Goal: Task Accomplishment & Management: Use online tool/utility

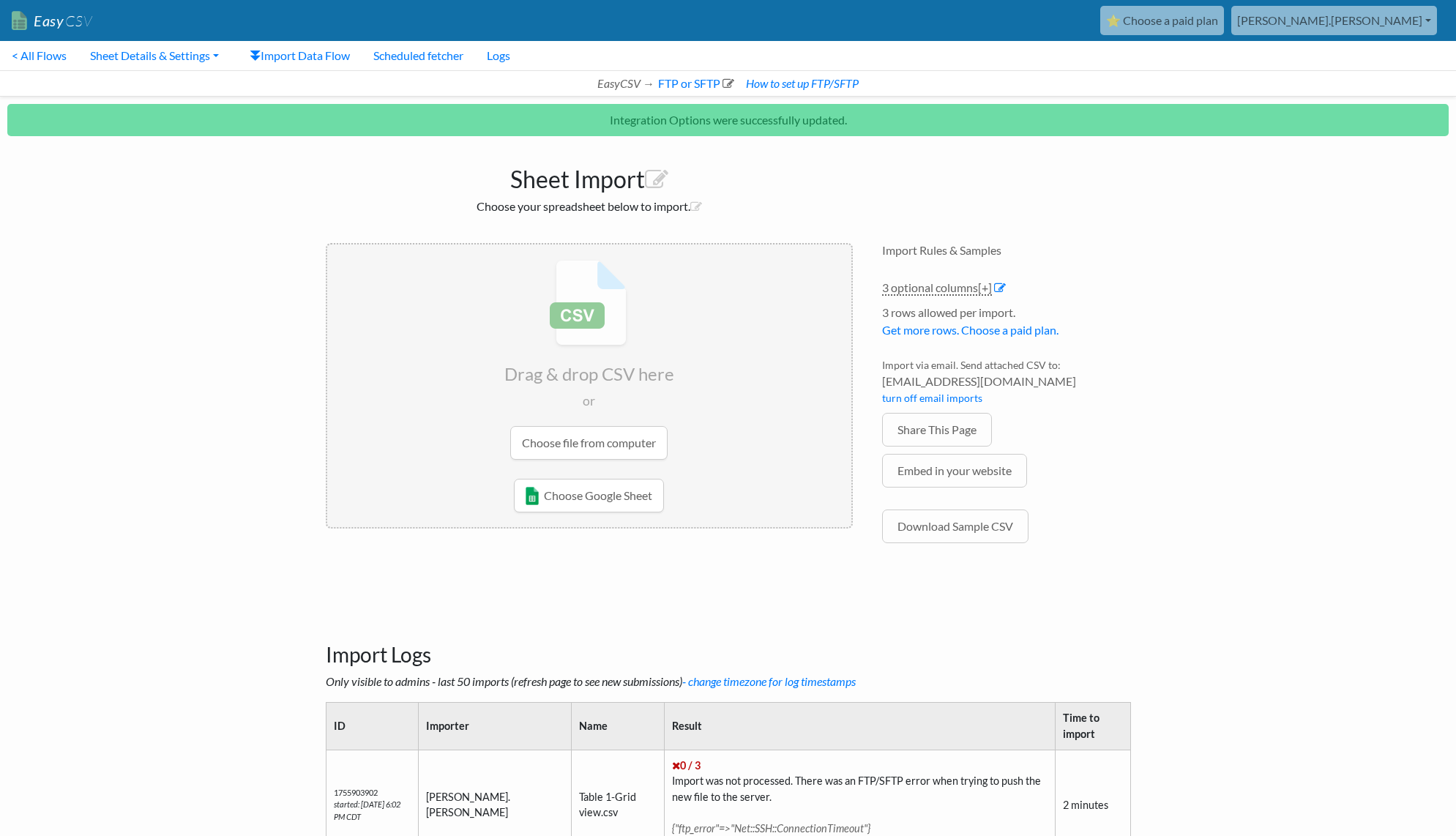
click at [841, 187] on h1 "Sheet Import" at bounding box center [589, 175] width 527 height 35
click at [623, 81] on icon "EasyCSV →" at bounding box center [625, 83] width 57 height 14
click at [661, 82] on link "FTP or SFTP" at bounding box center [694, 83] width 78 height 14
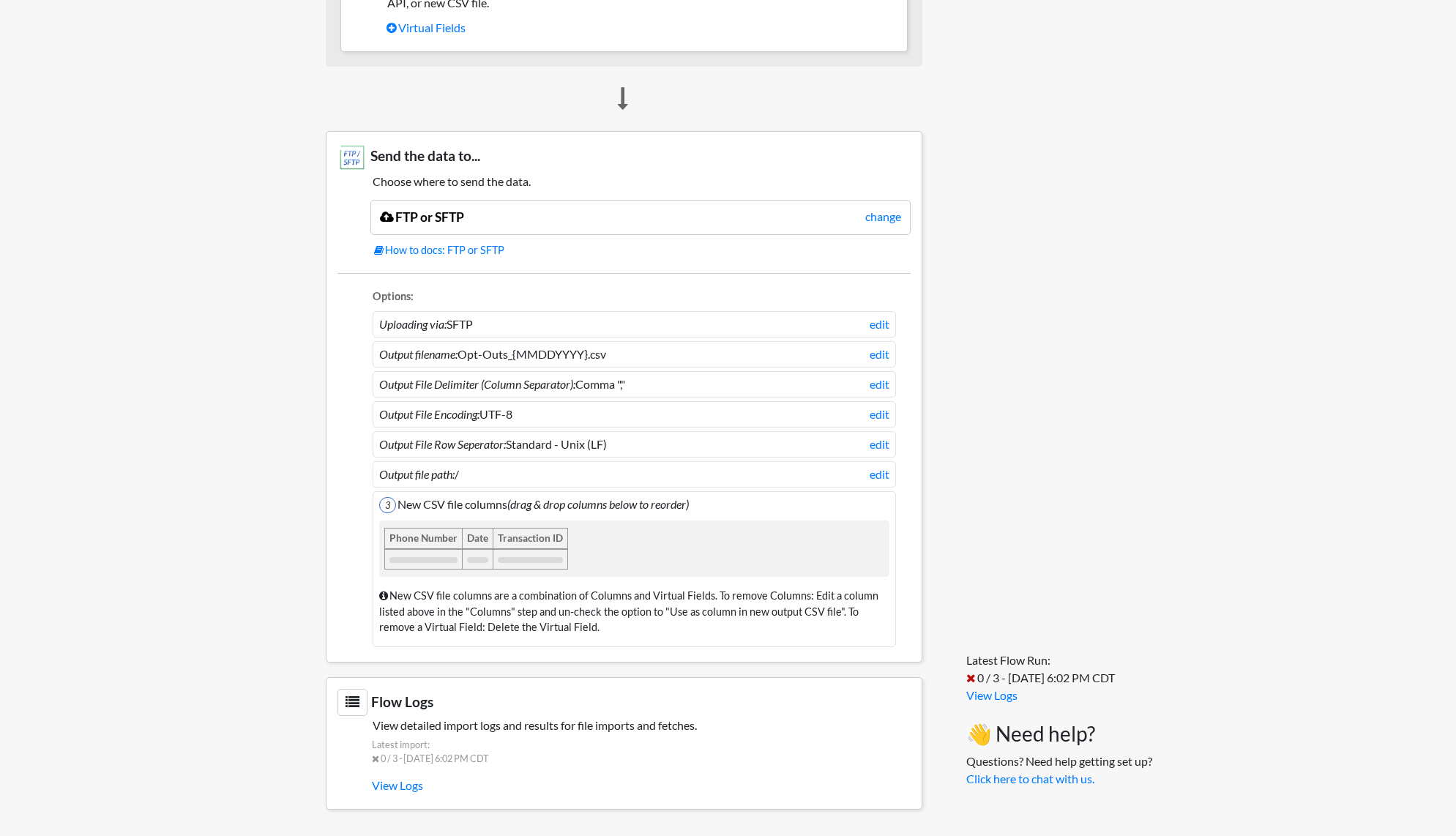
scroll to position [645, 0]
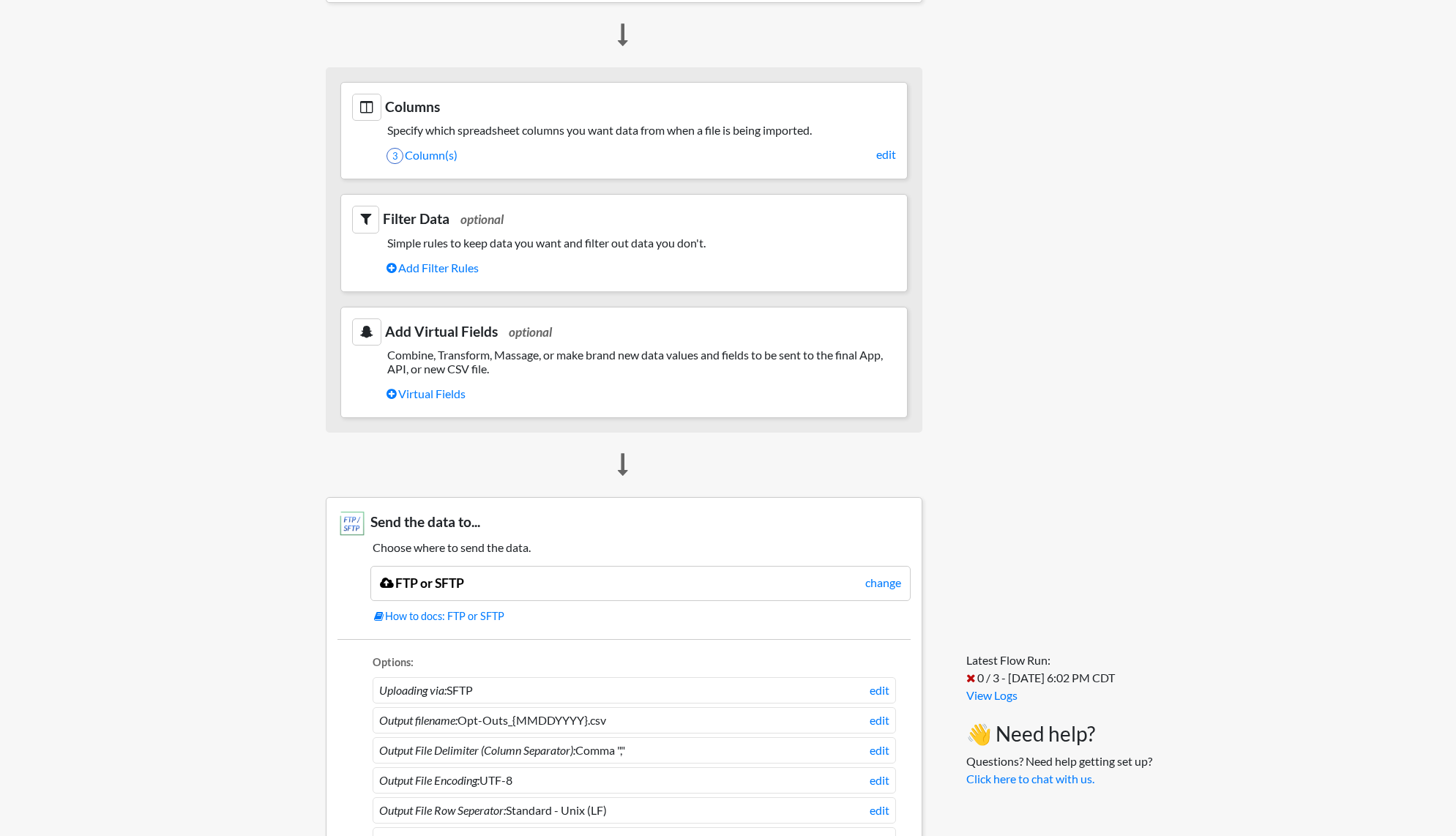
click at [672, 141] on section "Columns Specify which spreadsheet columns you want data from when a file is bei…" at bounding box center [623, 131] width 567 height 97
click at [702, 153] on link "3 Column(s)" at bounding box center [641, 155] width 509 height 25
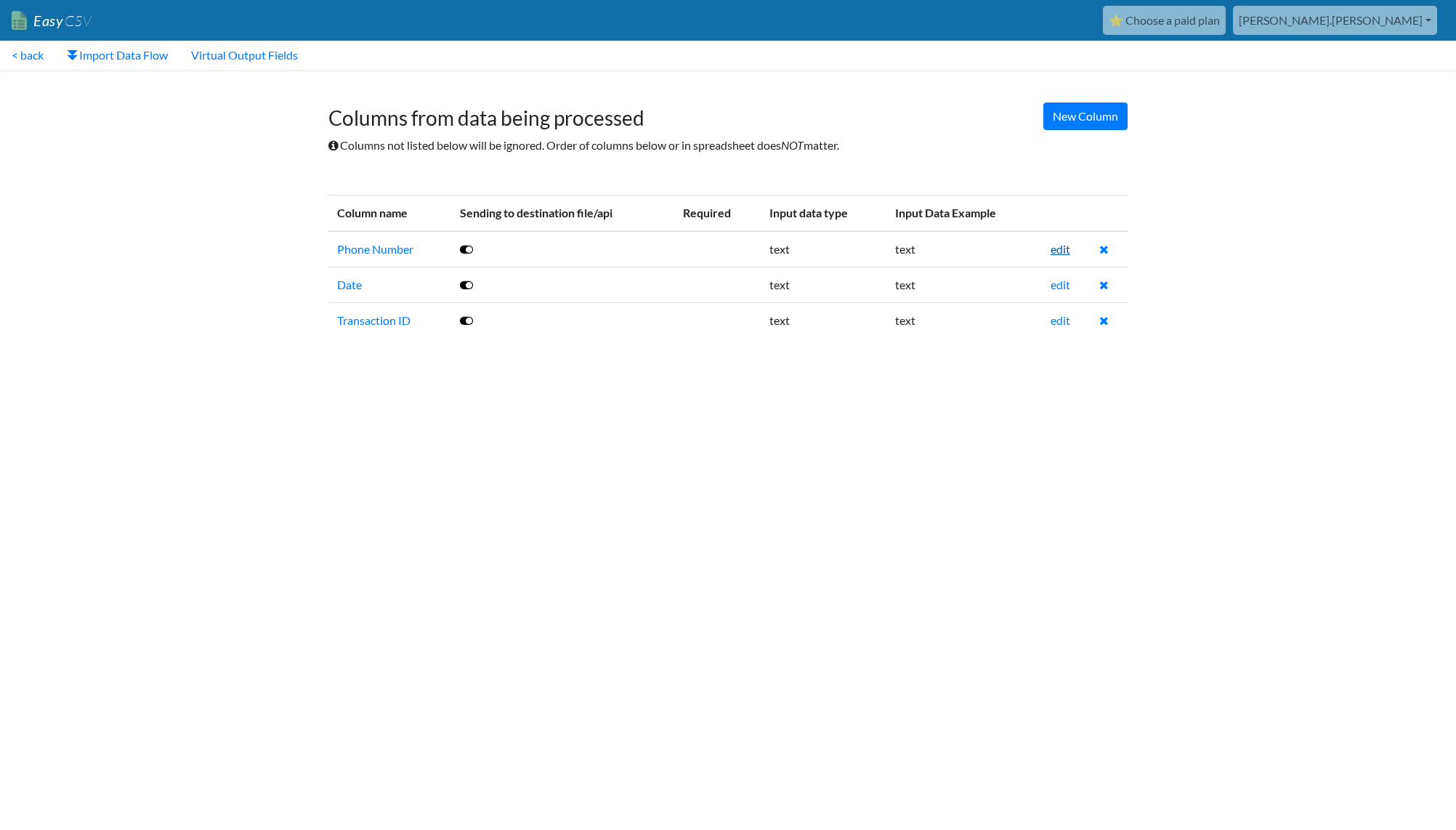
click at [1057, 249] on link "edit" at bounding box center [1060, 249] width 20 height 14
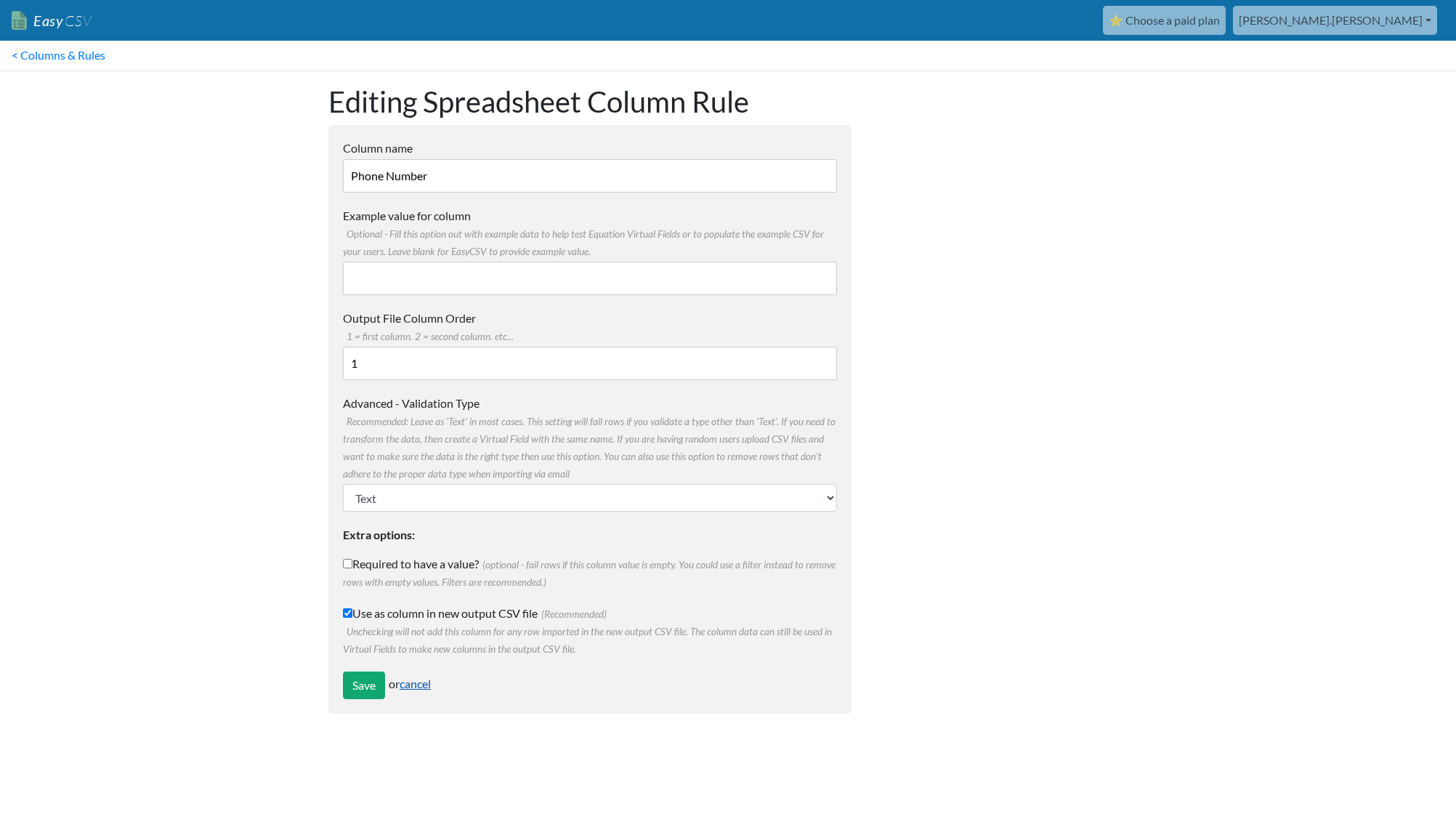
click at [425, 685] on link "cancel" at bounding box center [415, 683] width 31 height 14
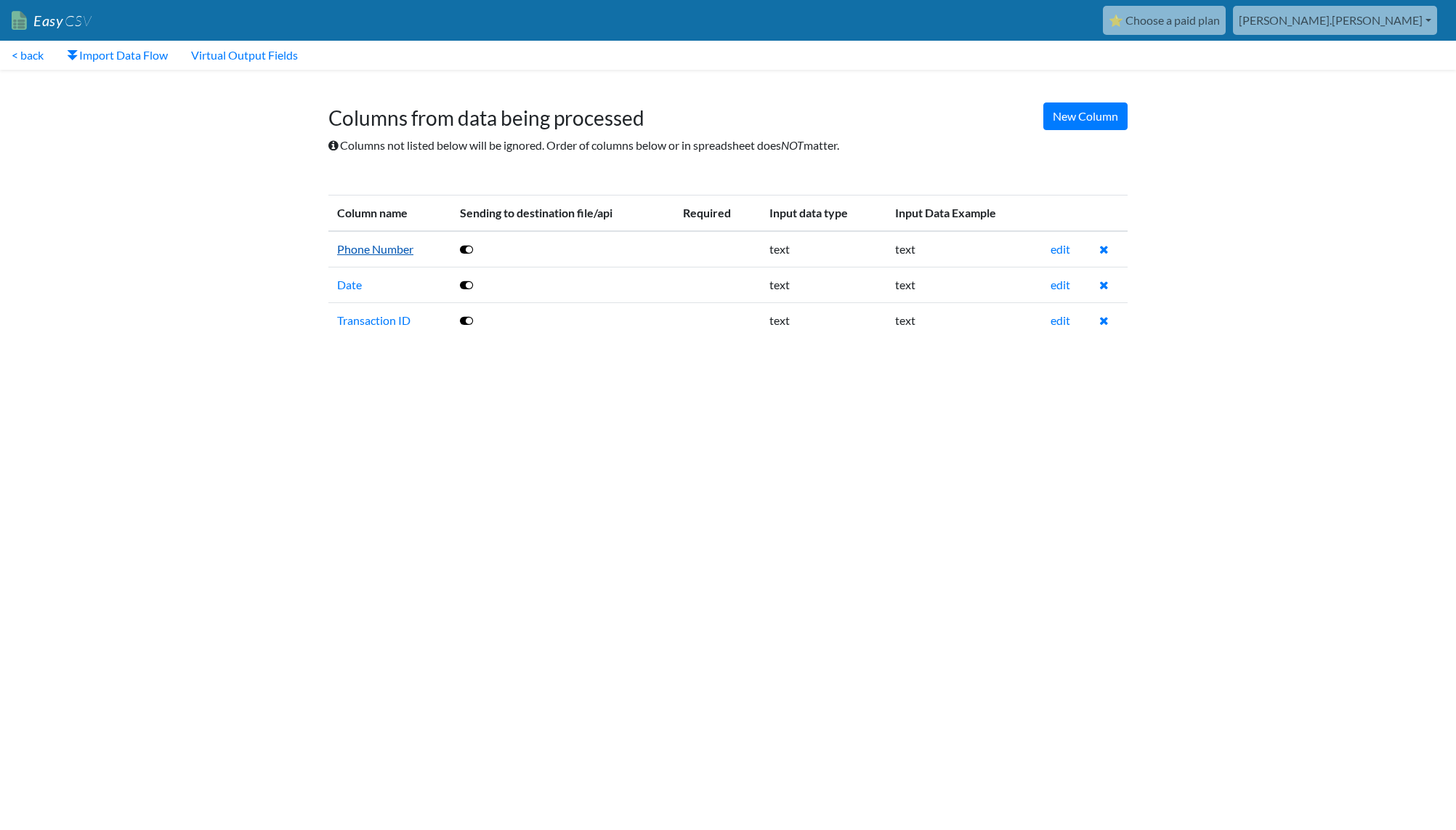
click at [381, 251] on link "Phone Number" at bounding box center [375, 249] width 77 height 14
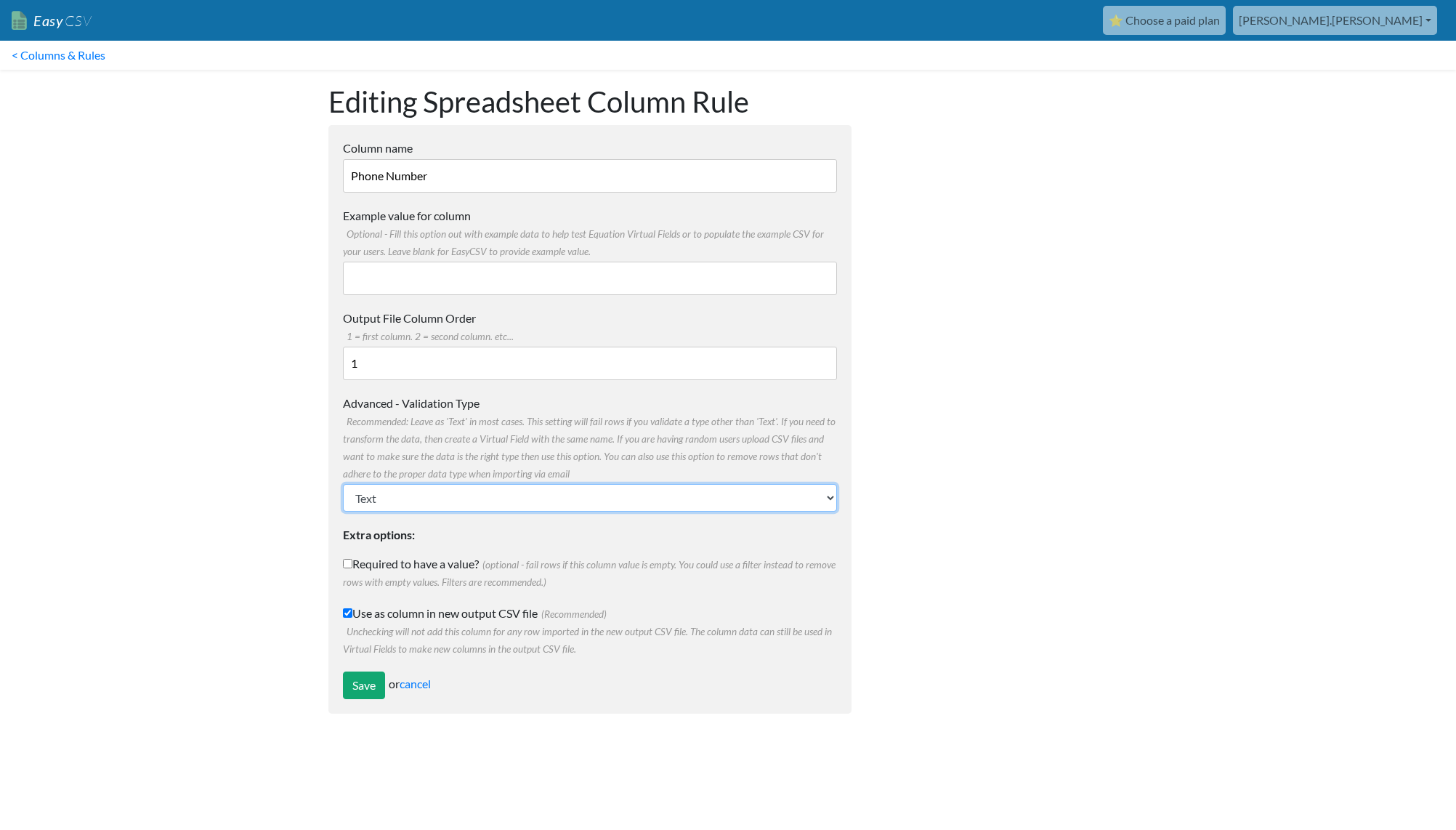
click at [442, 495] on select "Text Number (no decimals) Number (allow decimals) Date (mm/dd/yyyy) Date (dd/mm…" at bounding box center [590, 498] width 494 height 28
click at [305, 489] on body "Easy CSV ⭐ Choose a paid plan aaron.tavis Oag Texas Gov All Flows All CSV Gener…" at bounding box center [728, 364] width 1456 height 728
click at [417, 686] on link "cancel" at bounding box center [415, 683] width 31 height 14
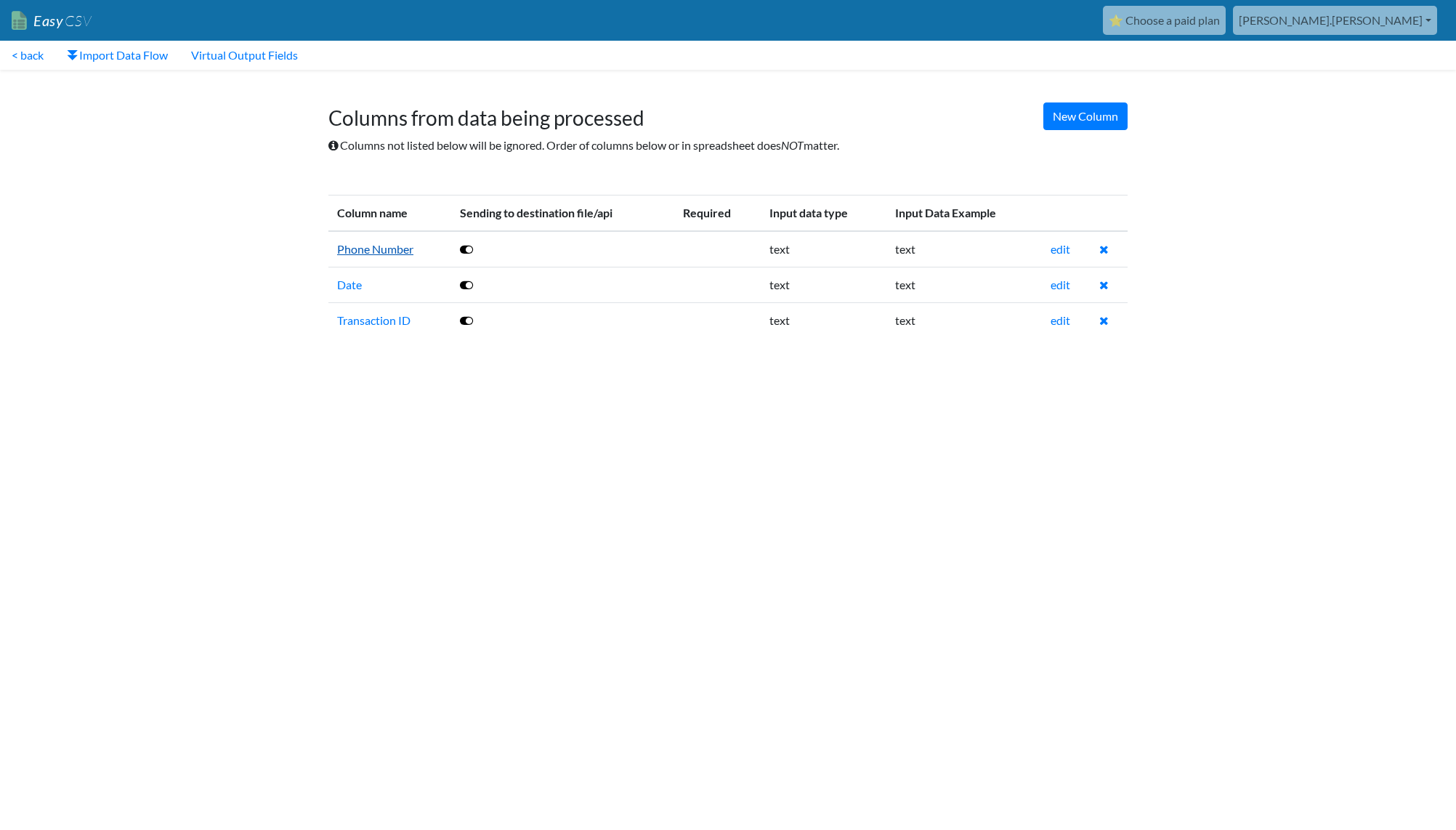
click at [372, 251] on link "Phone Number" at bounding box center [375, 249] width 77 height 14
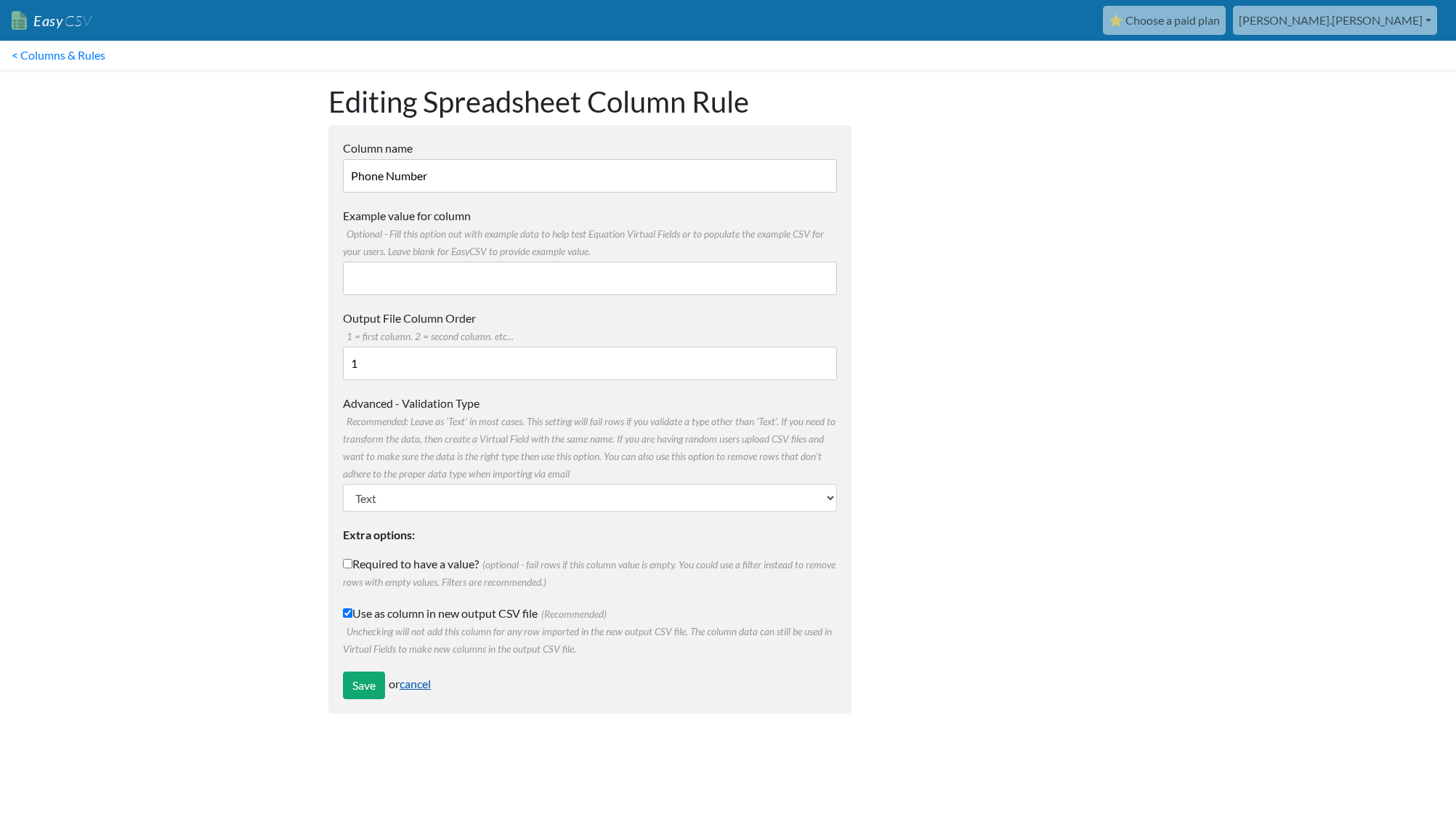
click at [420, 685] on link "cancel" at bounding box center [415, 683] width 31 height 14
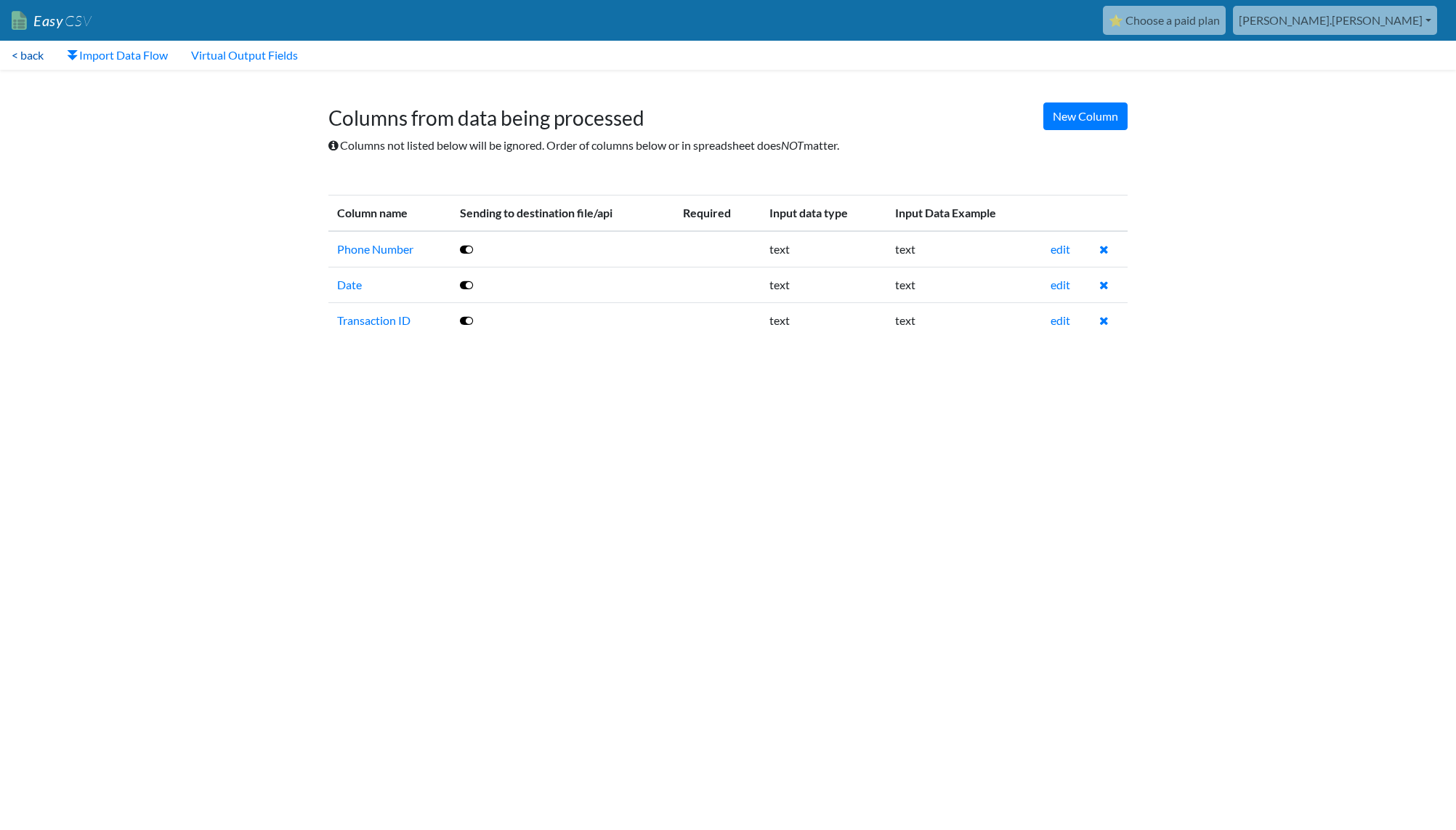
click at [33, 52] on link "< back" at bounding box center [27, 55] width 55 height 29
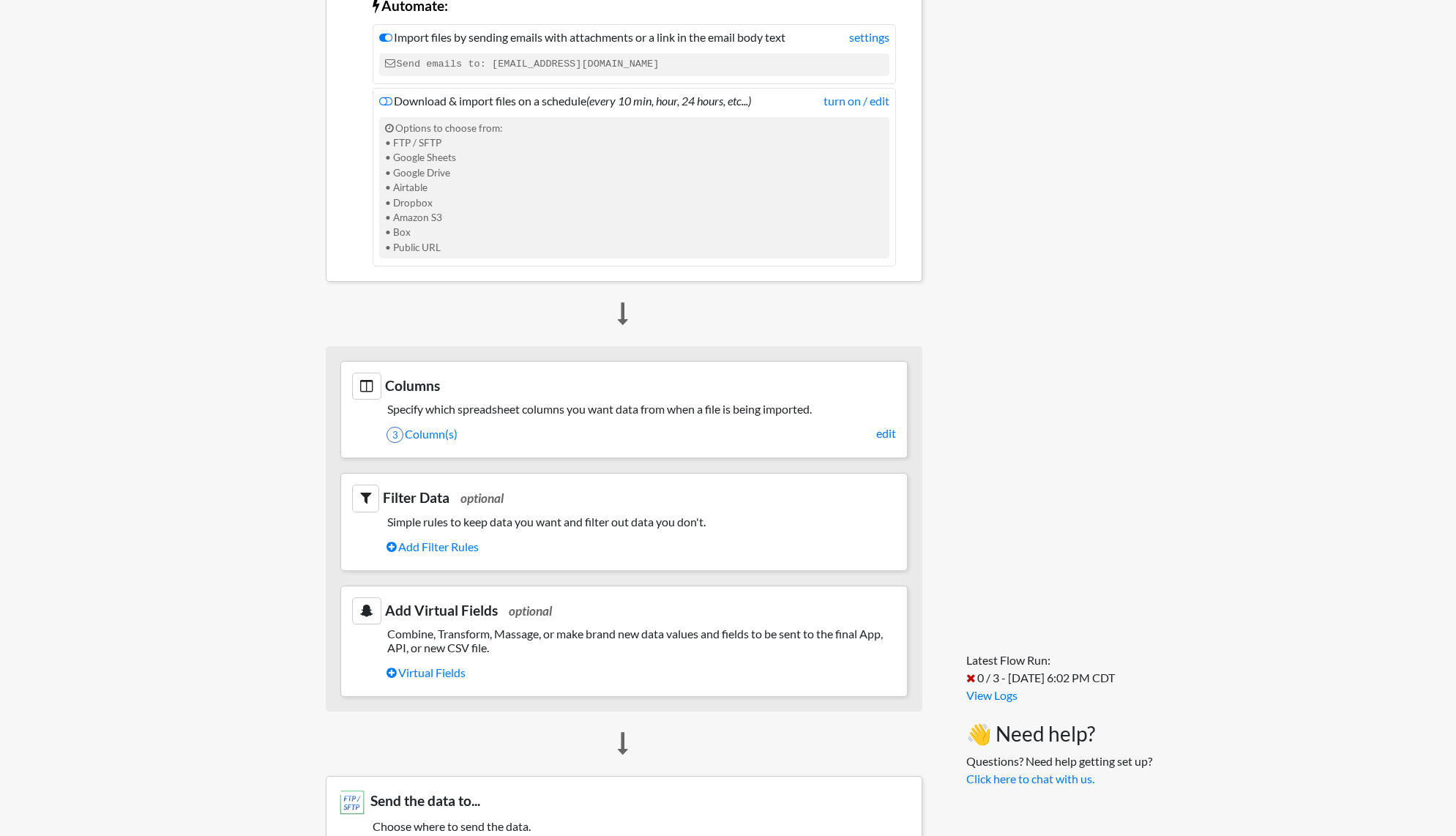
scroll to position [732, 0]
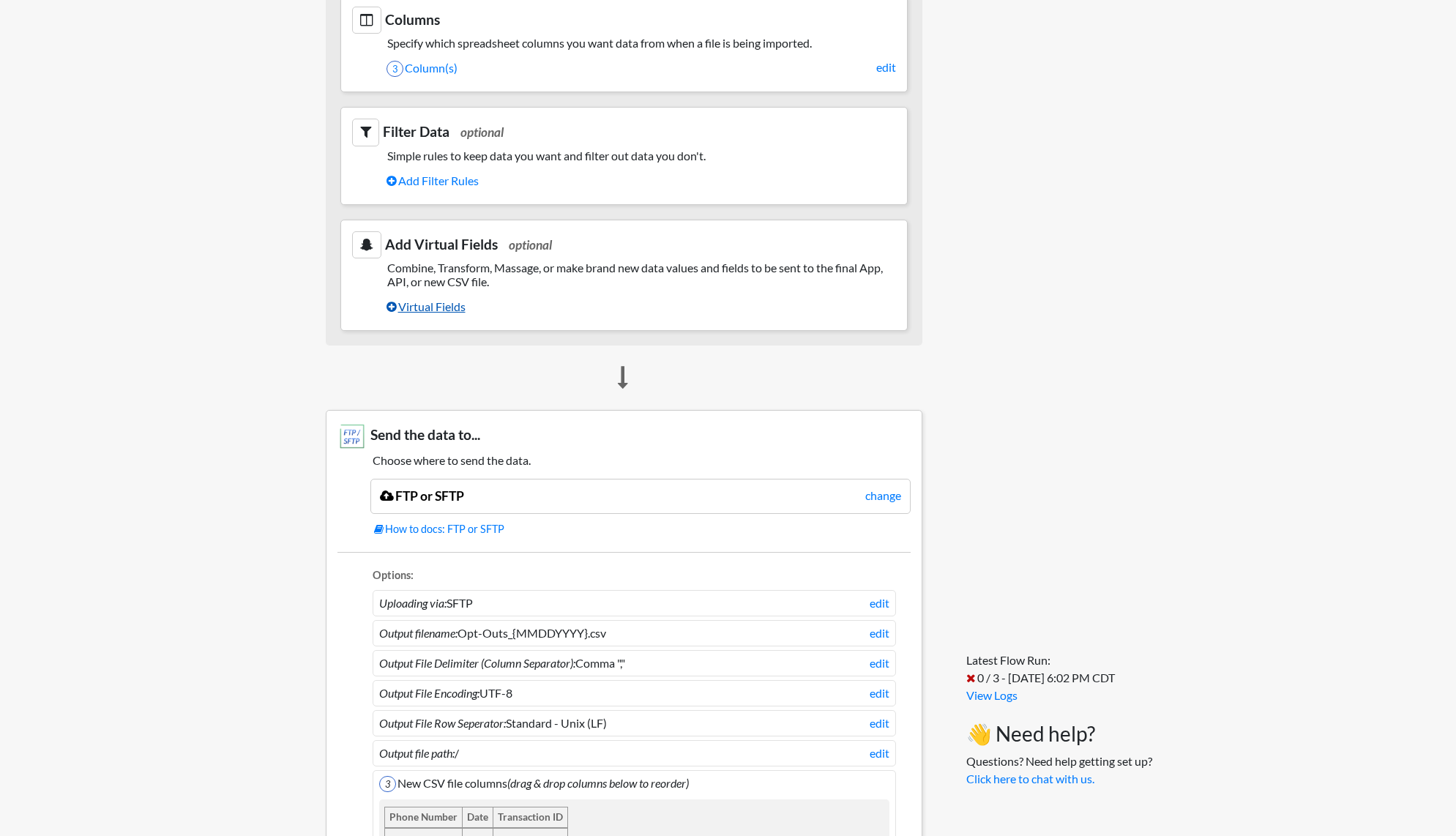
click at [446, 309] on link "Virtual Fields" at bounding box center [641, 307] width 509 height 25
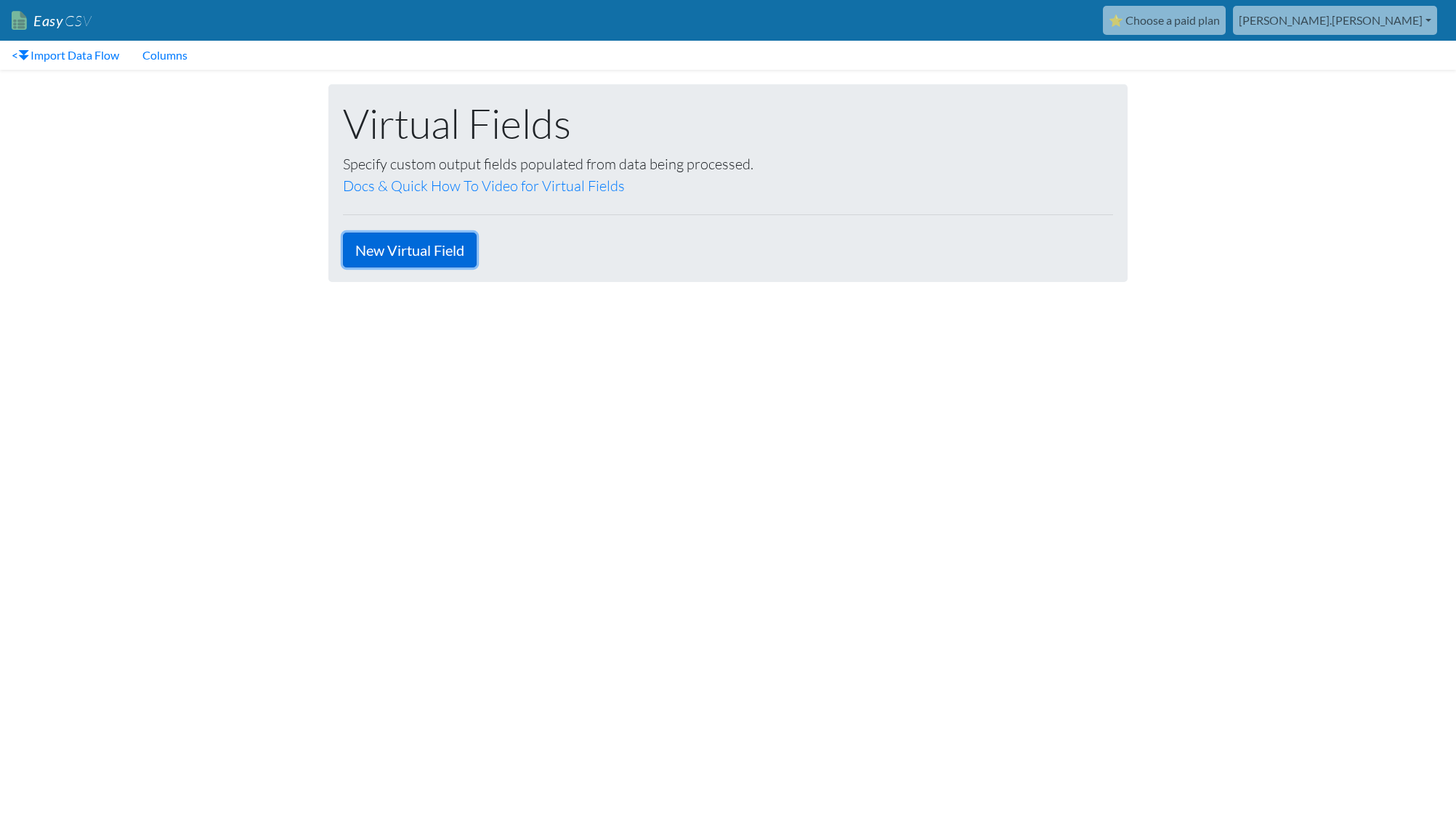
click at [406, 253] on link "New Virtual Field" at bounding box center [410, 250] width 134 height 35
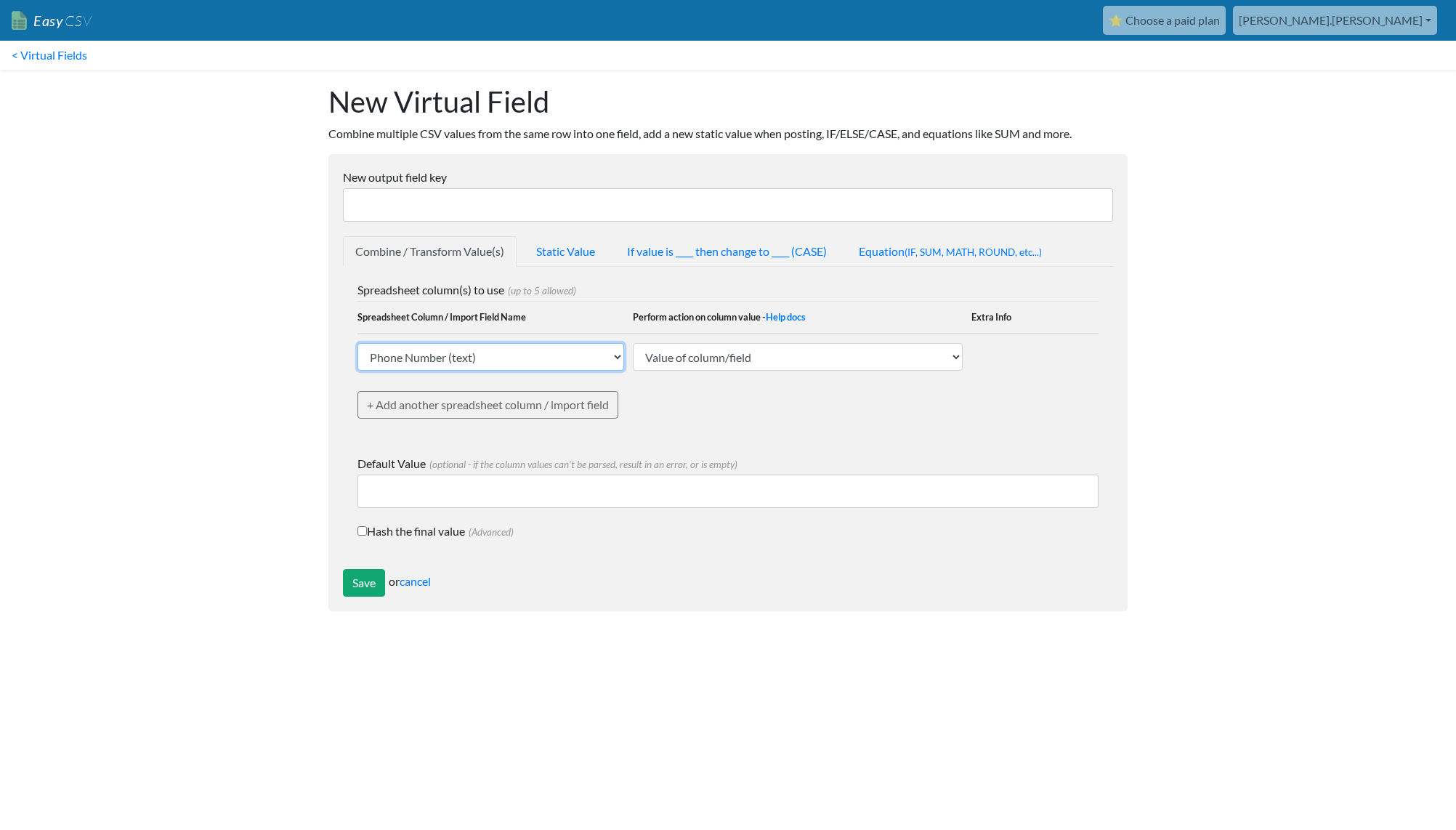
click at [512, 356] on select "Phone Number (text) Date (text) Transaction ID (text) EasyCSV - Custom Text You…" at bounding box center [491, 357] width 266 height 28
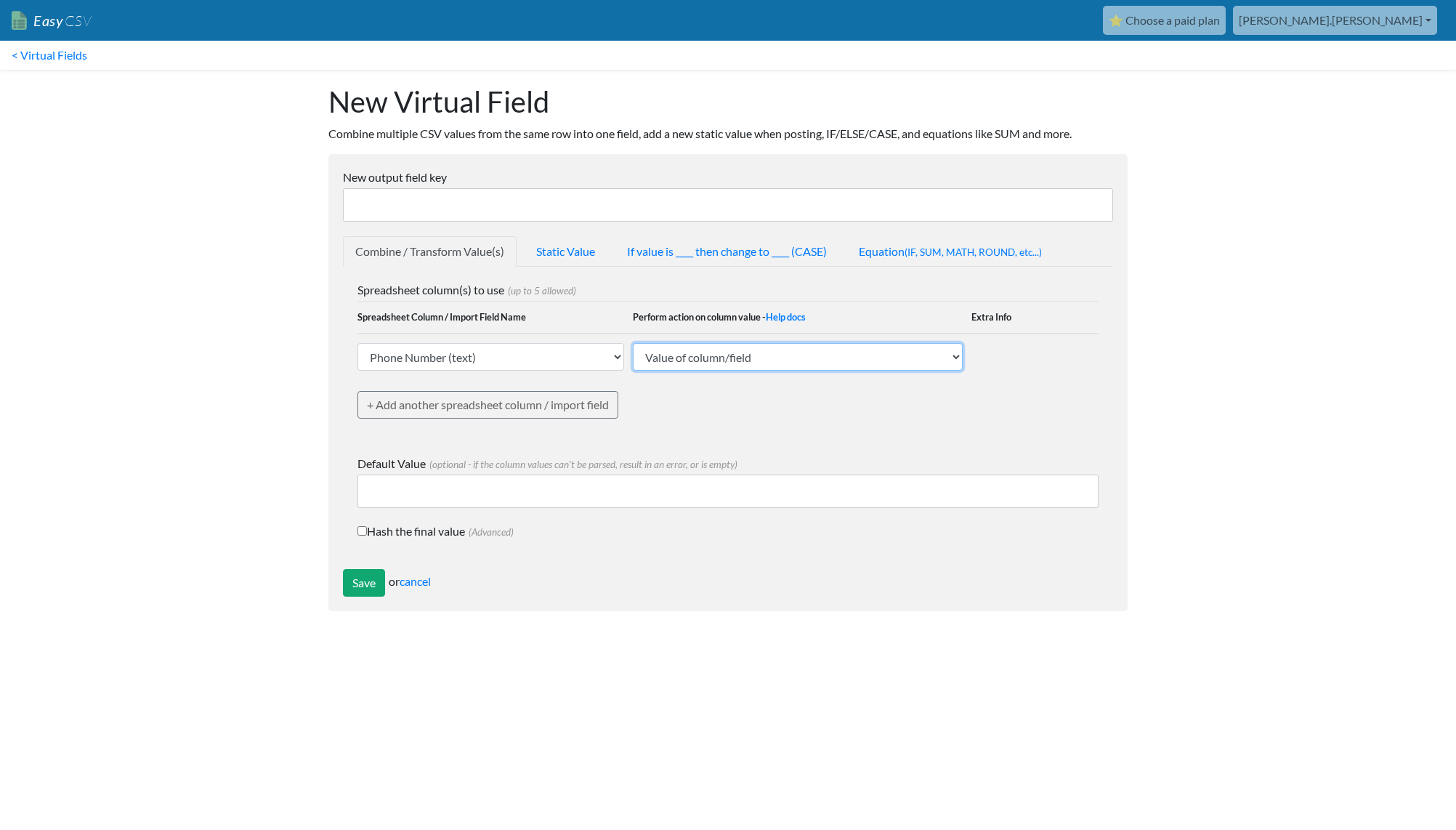
click at [794, 359] on select "Value of column/field Upcase Downcase Sentence case (first letter is capitalize…" at bounding box center [797, 357] width 330 height 28
click at [549, 246] on link "Static Value" at bounding box center [566, 251] width 84 height 30
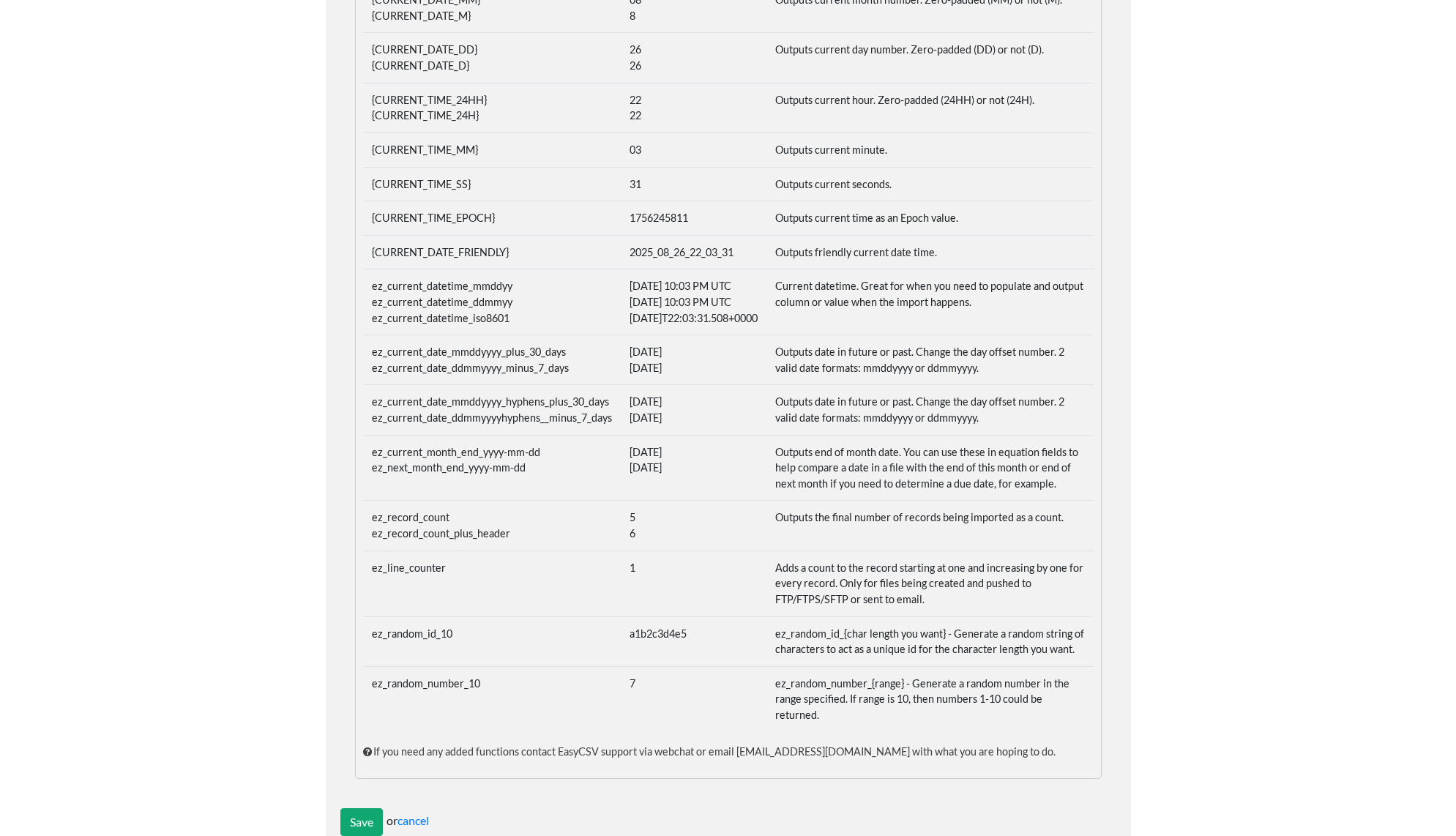
scroll to position [599, 0]
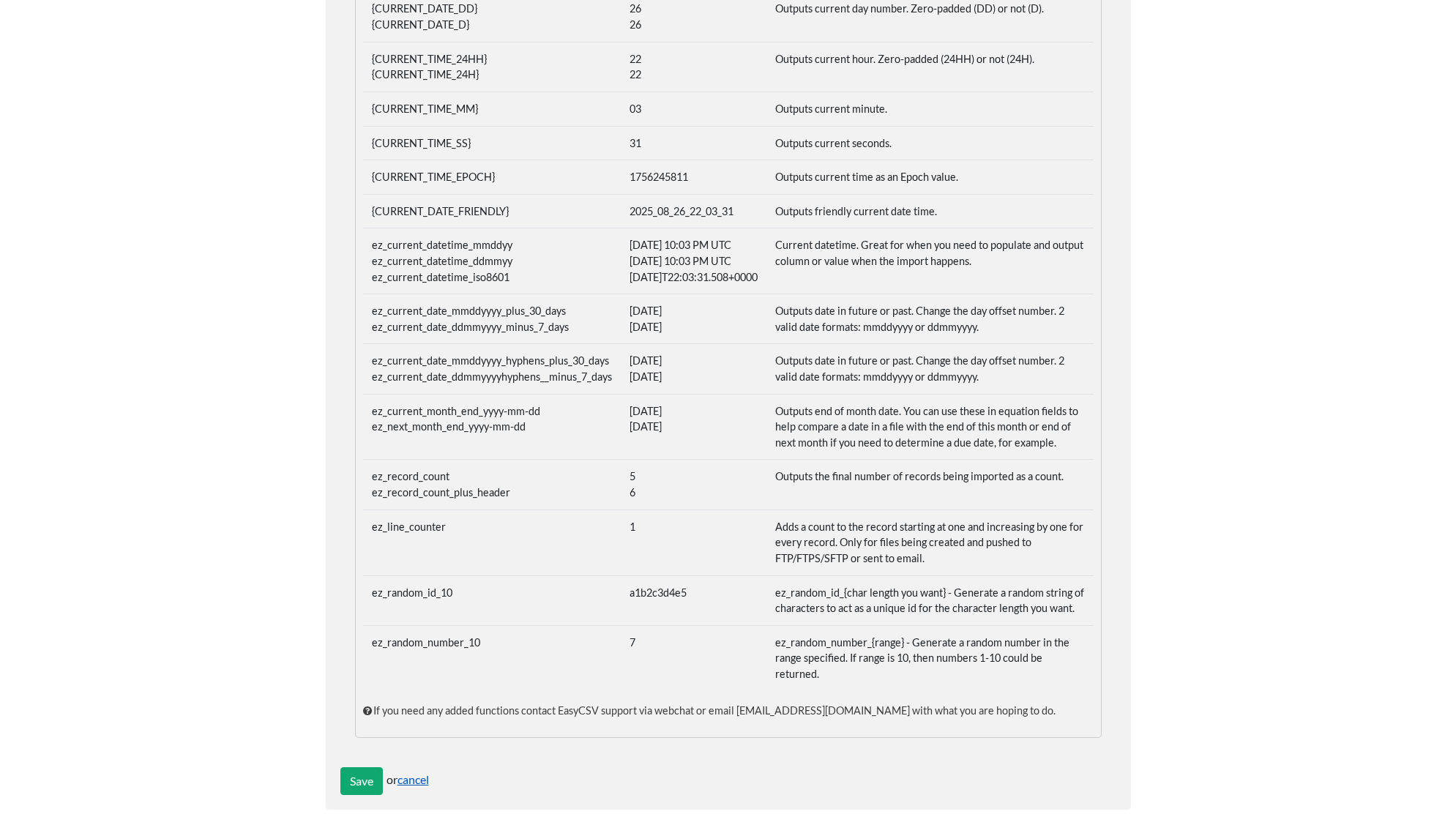
click at [420, 779] on link "cancel" at bounding box center [413, 779] width 32 height 14
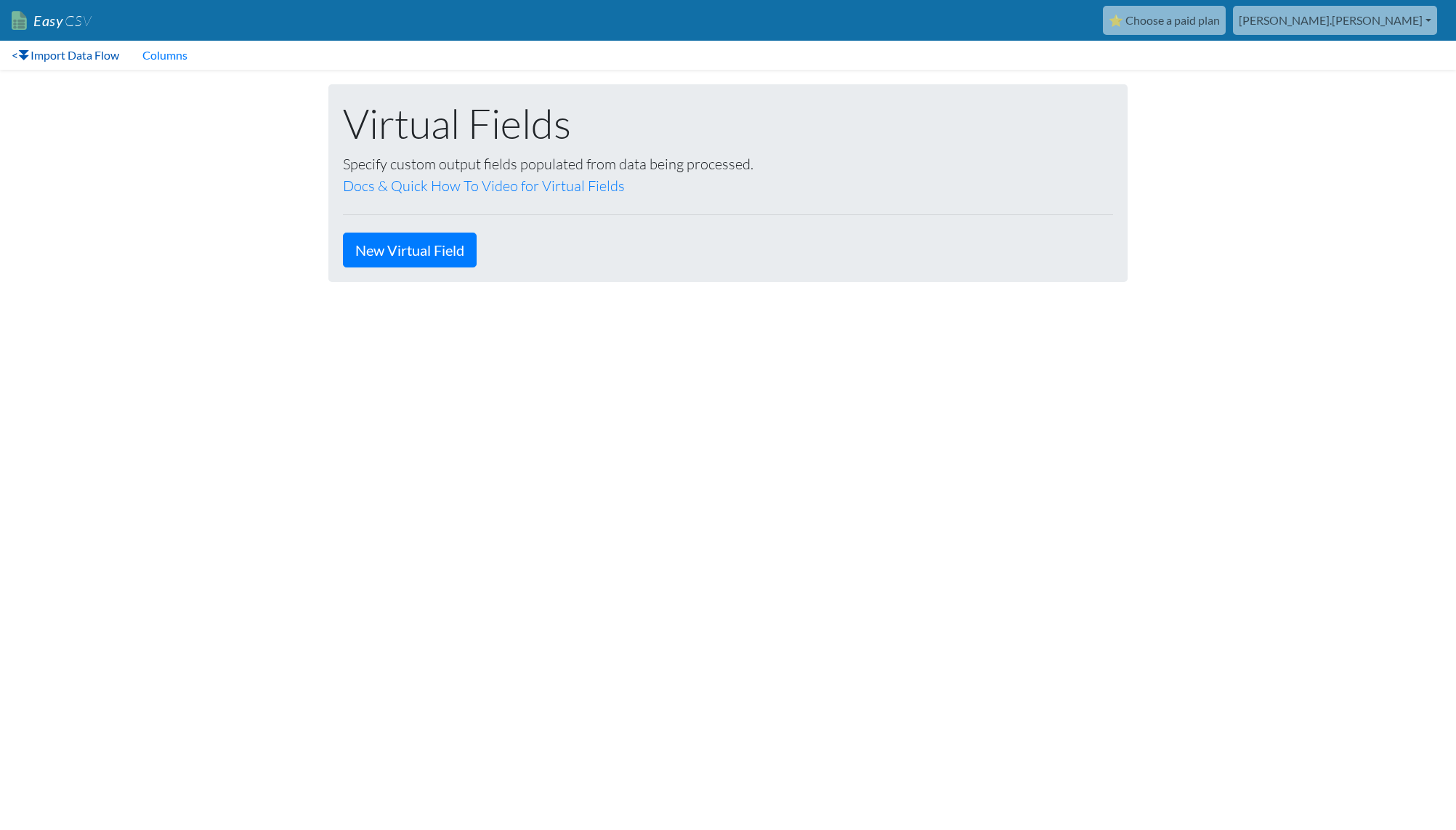
click at [67, 56] on link "< Import Data Flow" at bounding box center [65, 55] width 131 height 29
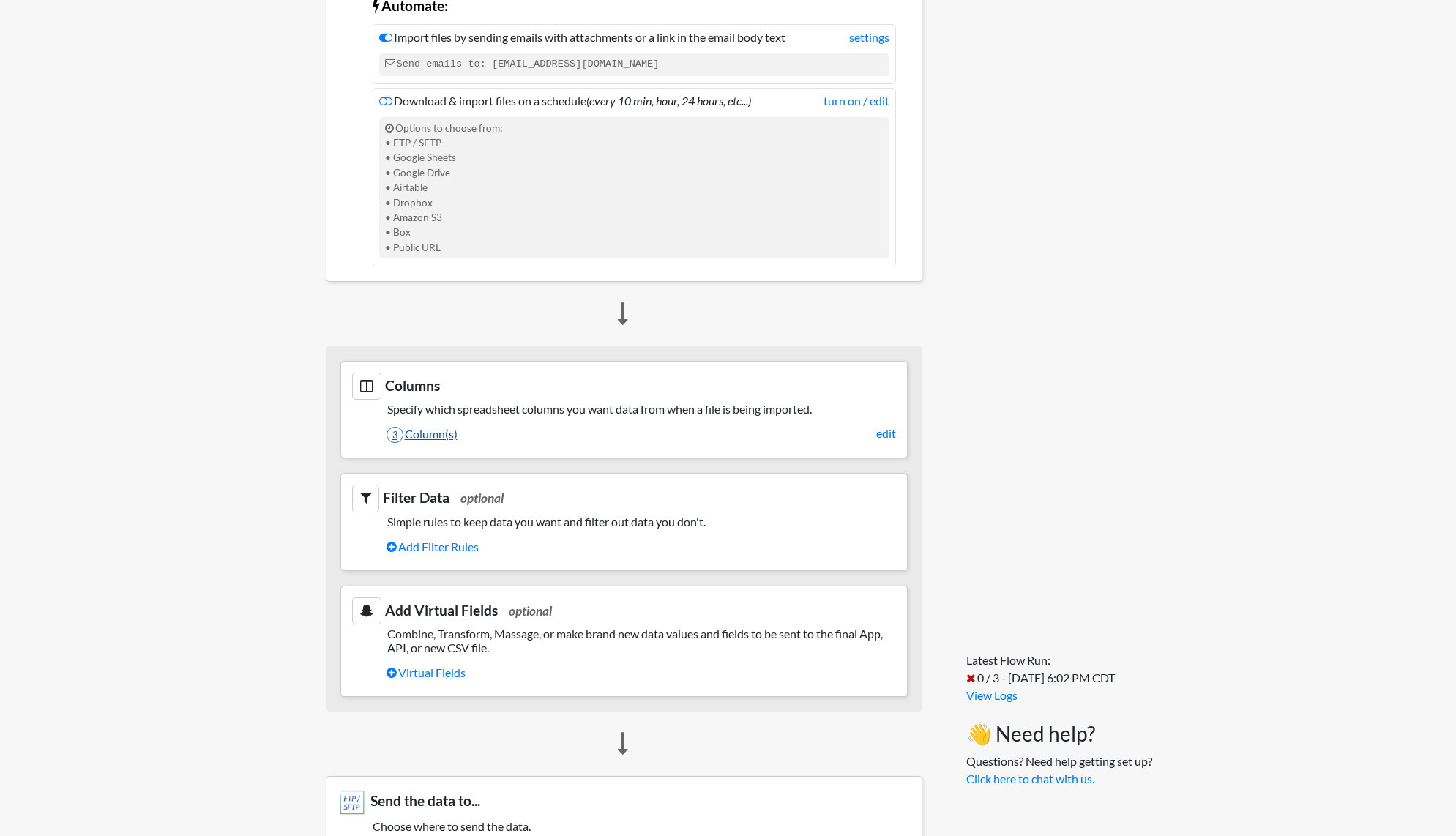
scroll to position [732, 0]
